Goal: Navigation & Orientation: Find specific page/section

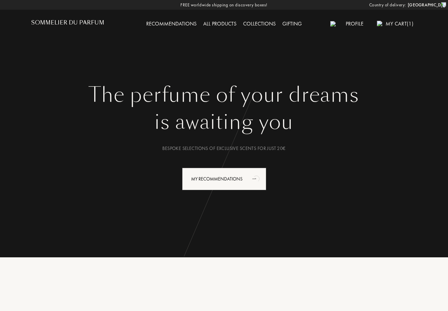
select select "FR"
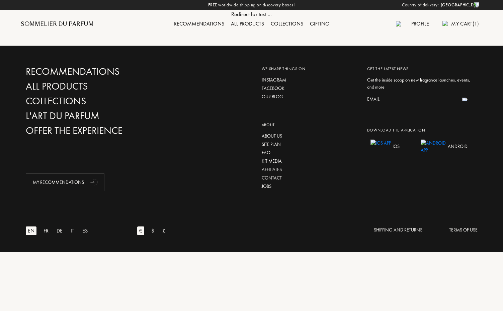
select select "FR"
click at [218, 72] on div "Recommendations All products Collections L'Art du Parfum Offer the experience M…" at bounding box center [252, 128] width 462 height 125
select select "FR"
click at [201, 73] on div "Recommendations All products Collections L'Art du Parfum Offer the experience M…" at bounding box center [252, 128] width 462 height 125
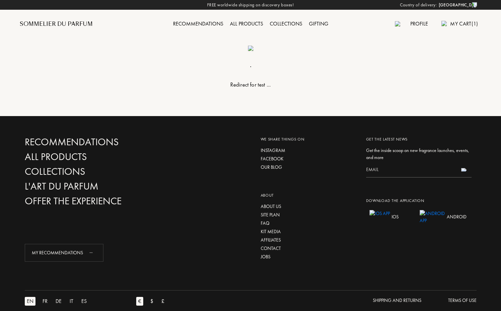
select select "FR"
